Goal: Task Accomplishment & Management: Complete application form

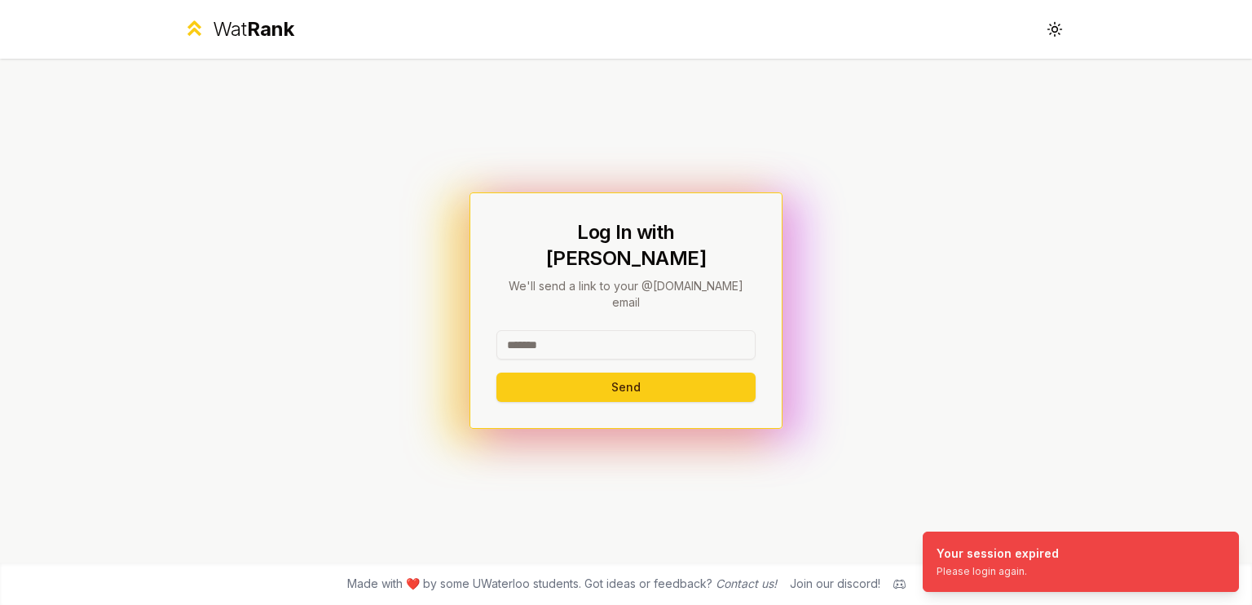
click at [629, 330] on input at bounding box center [625, 344] width 259 height 29
type input "*"
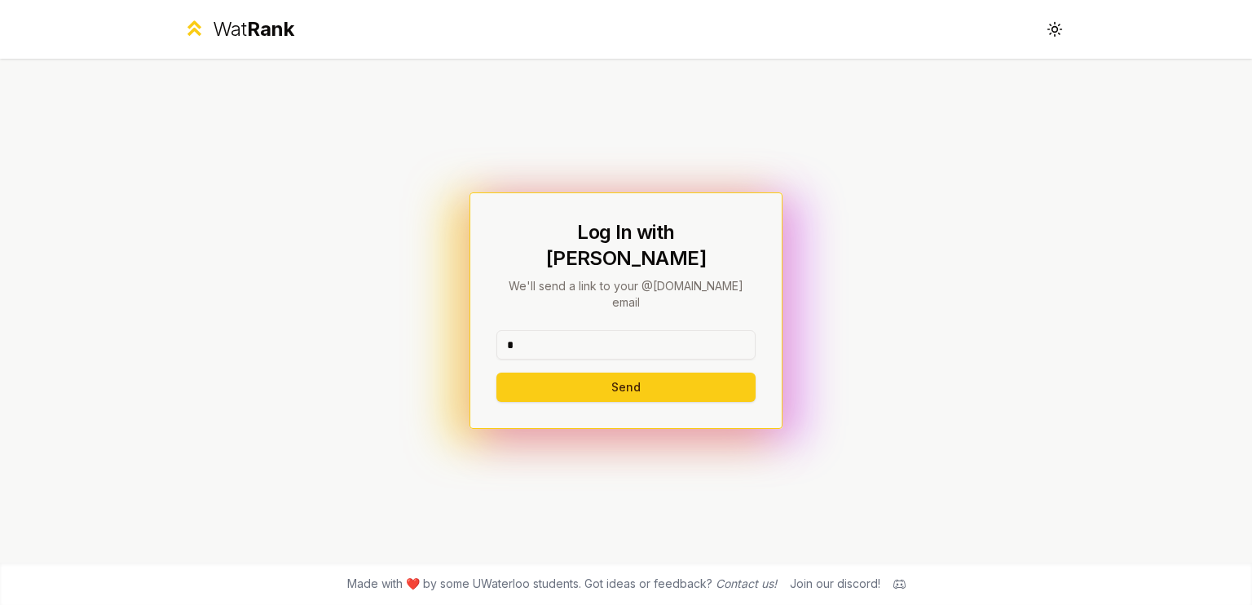
type input "*******"
click at [706, 372] on button "Send" at bounding box center [625, 386] width 259 height 29
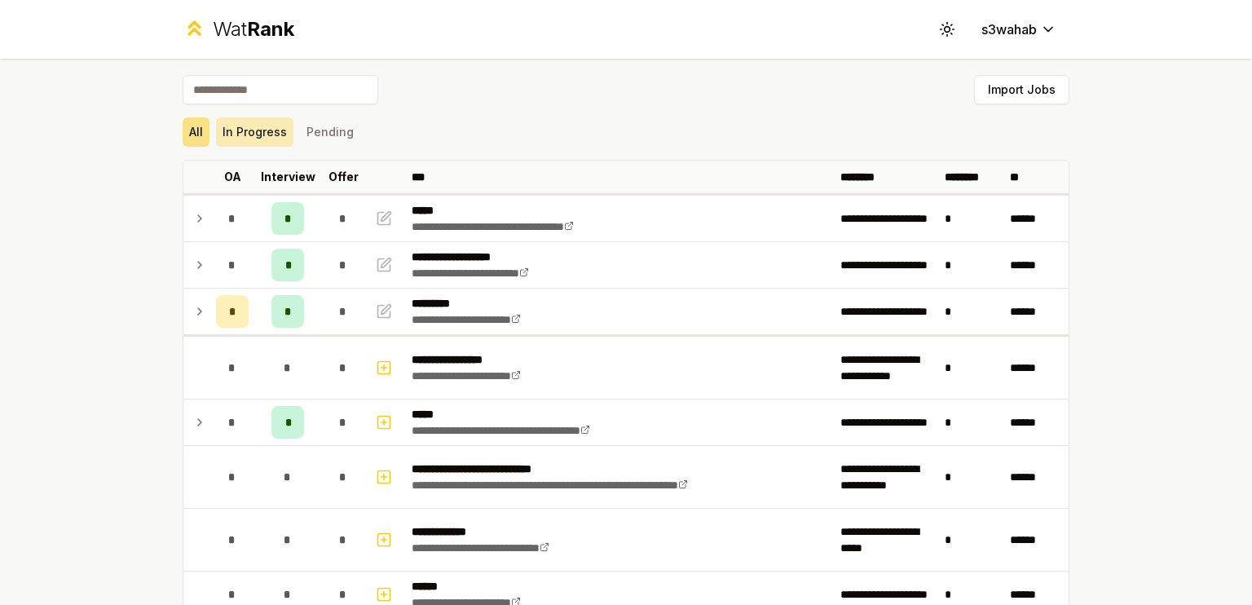
click at [250, 127] on button "In Progress" at bounding box center [254, 131] width 77 height 29
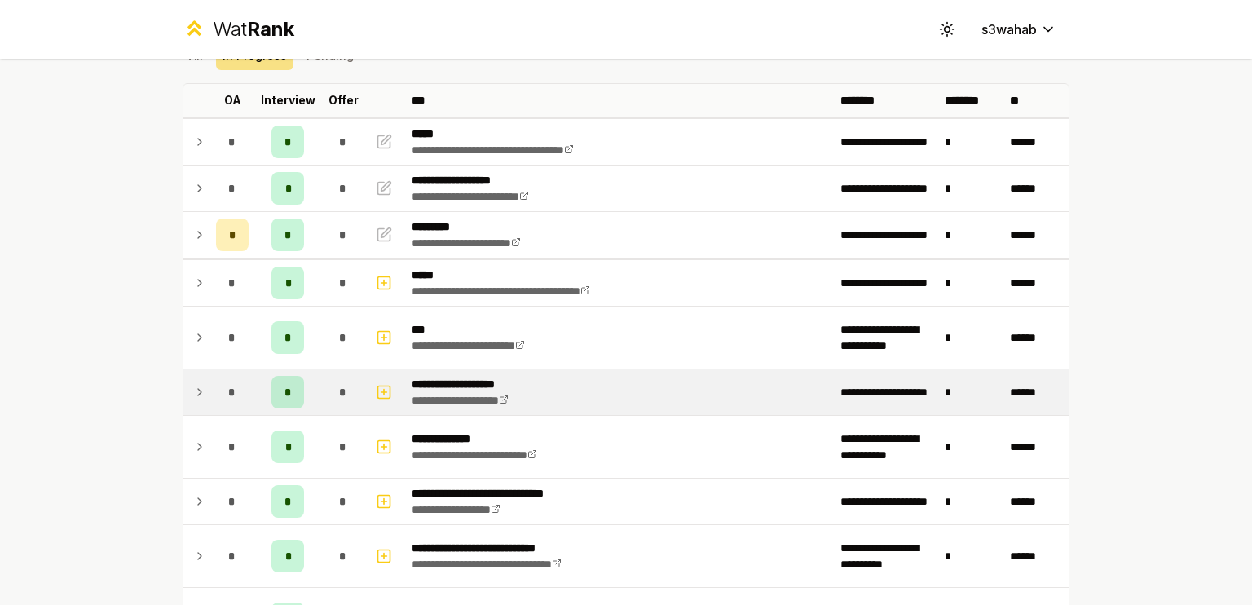
scroll to position [77, 0]
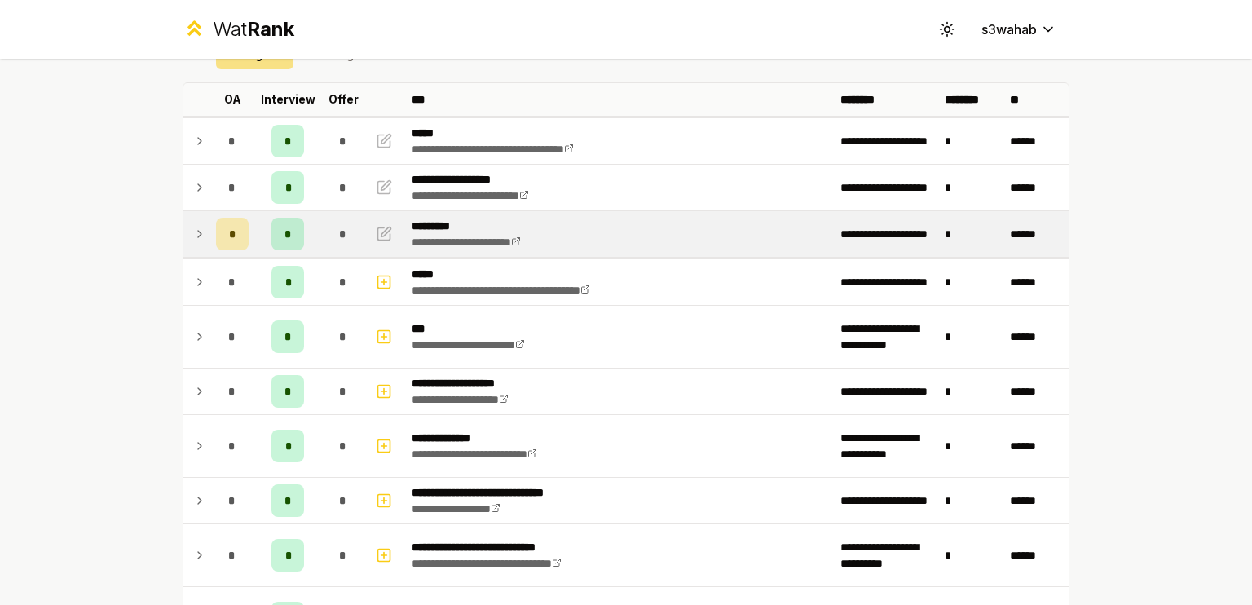
click at [196, 227] on icon at bounding box center [199, 234] width 13 height 20
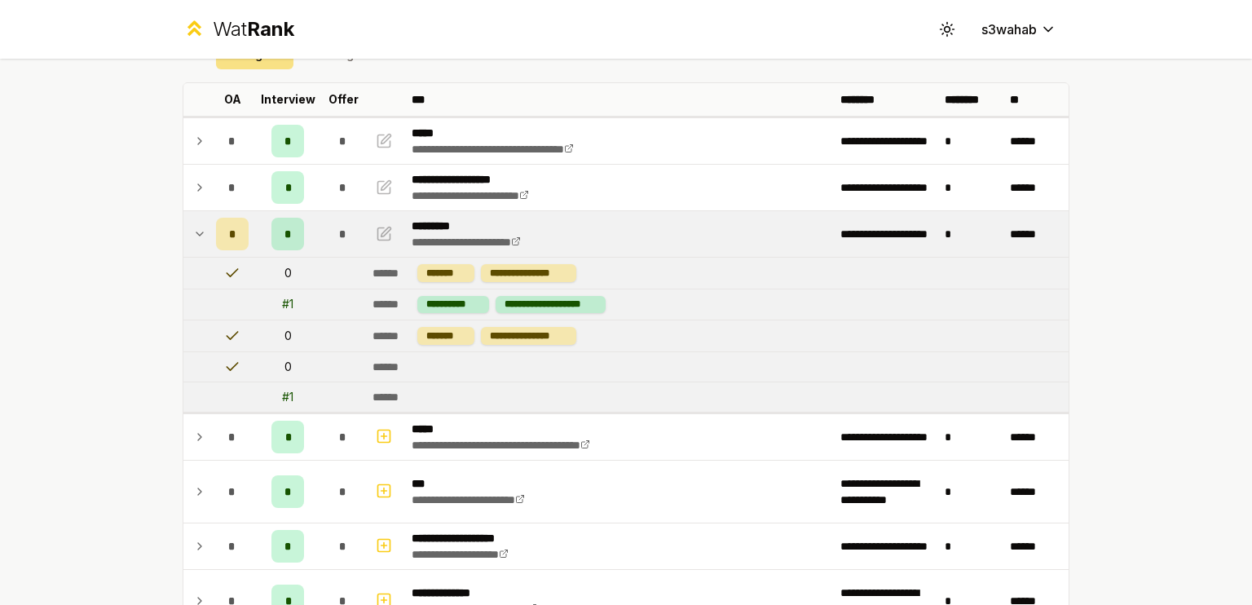
click at [196, 227] on icon at bounding box center [199, 234] width 13 height 20
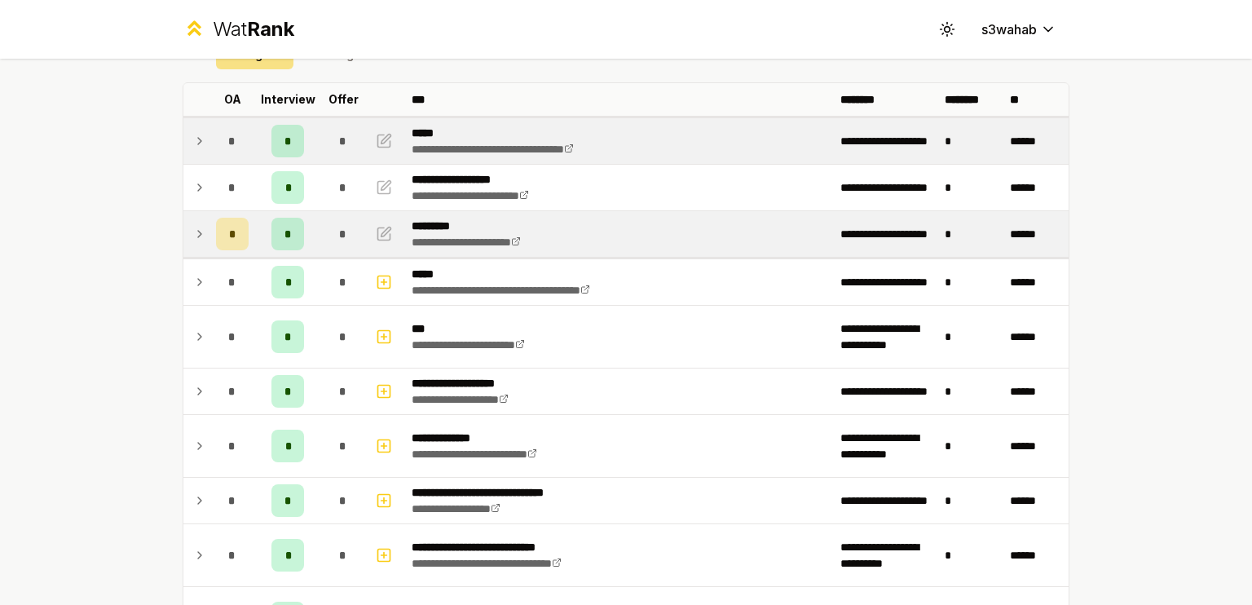
click at [217, 152] on div "*" at bounding box center [232, 141] width 33 height 33
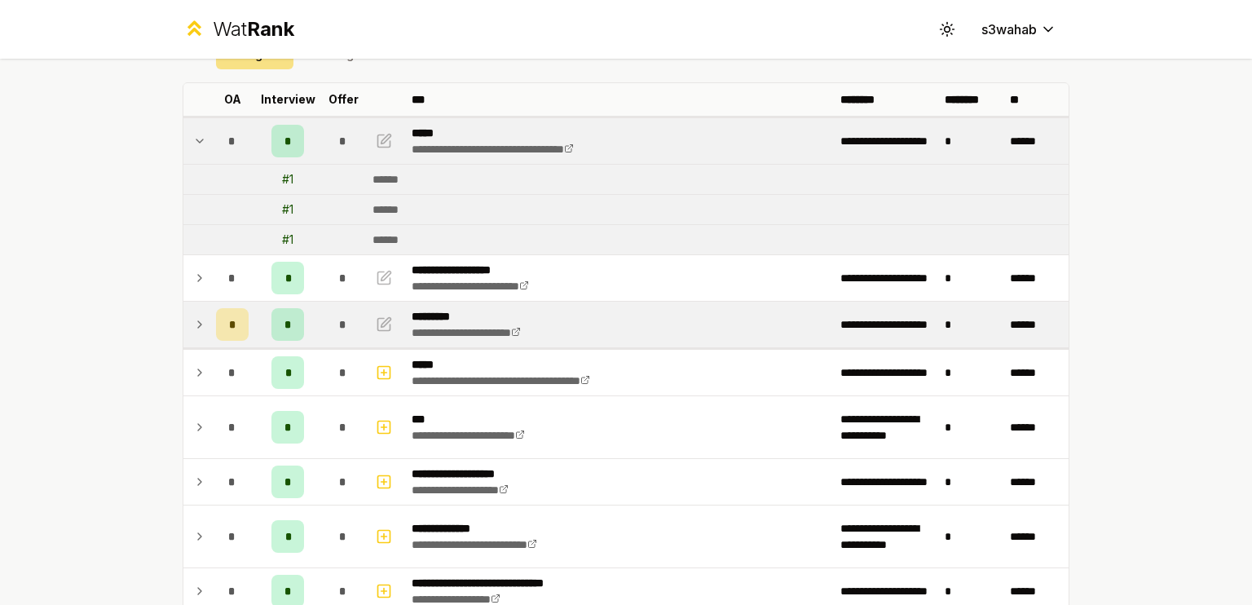
click at [198, 141] on icon at bounding box center [199, 141] width 13 height 20
